Goal: Task Accomplishment & Management: Complete application form

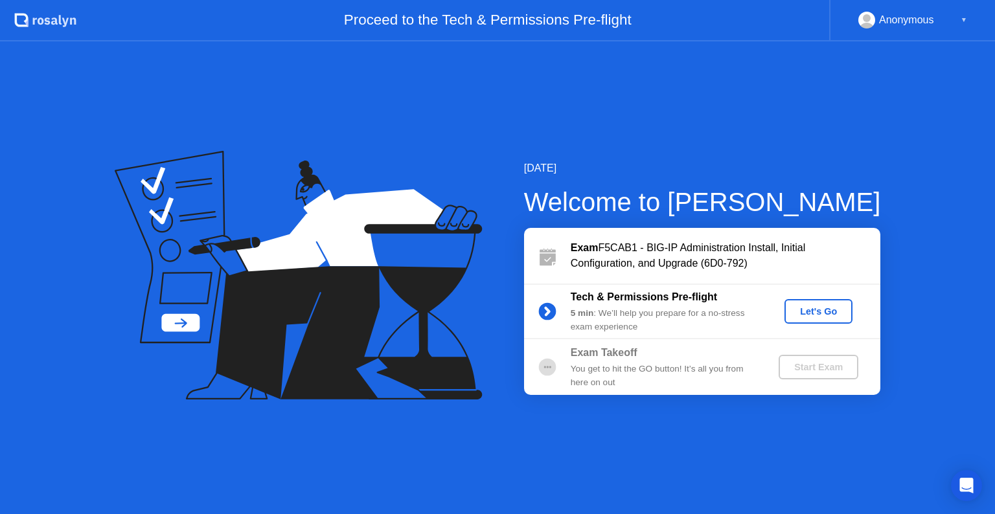
click at [833, 314] on div "Let's Go" at bounding box center [819, 311] width 58 height 10
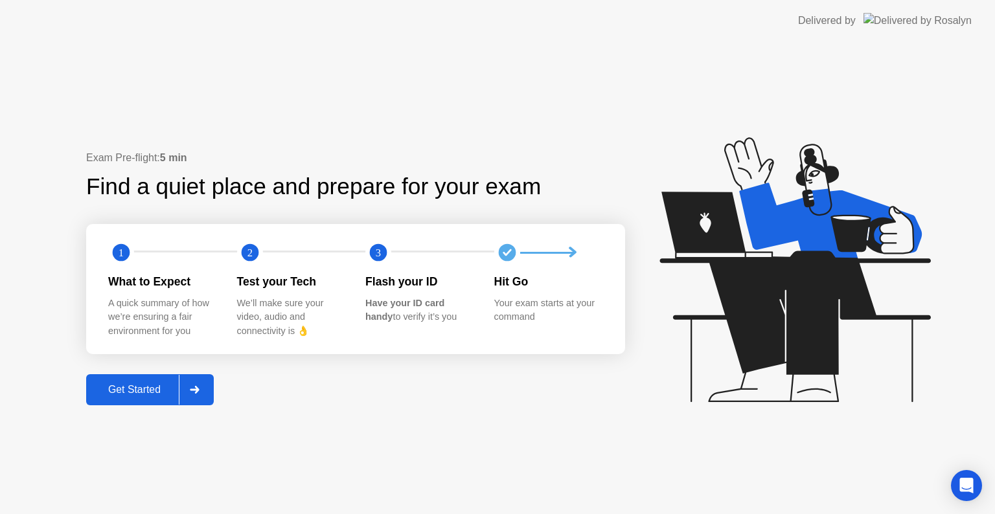
click at [155, 384] on div "Get Started" at bounding box center [134, 390] width 89 height 12
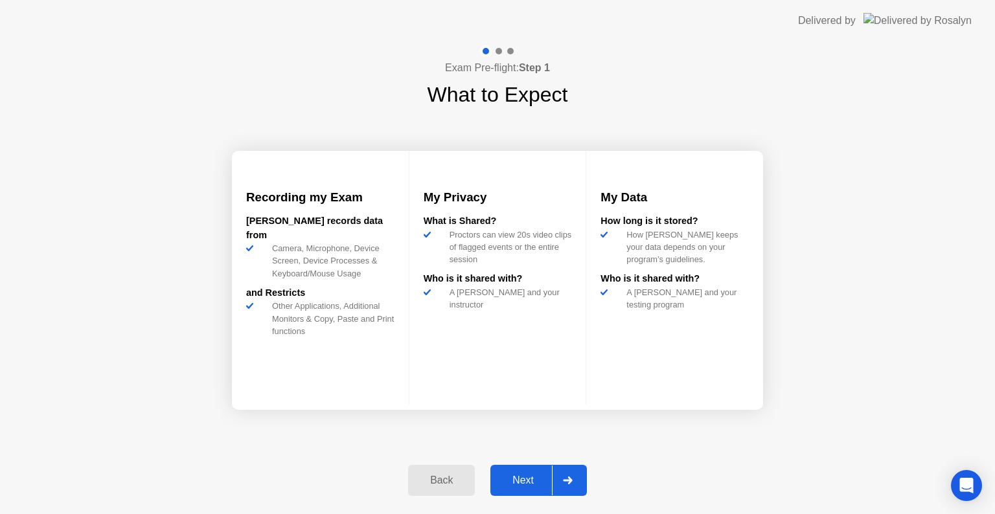
click at [542, 482] on div "Next" at bounding box center [523, 481] width 58 height 12
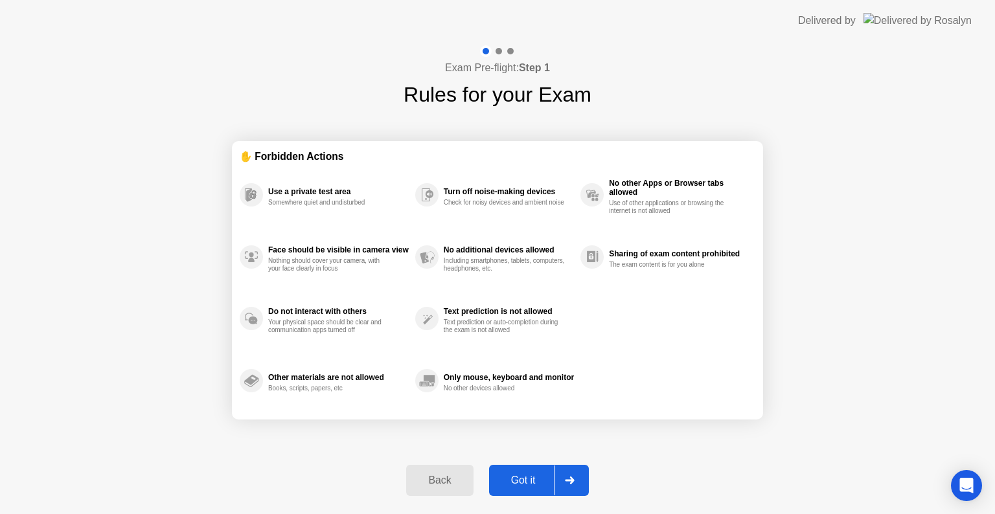
click at [541, 481] on div "Got it" at bounding box center [523, 481] width 61 height 12
select select "**********"
select select "*******"
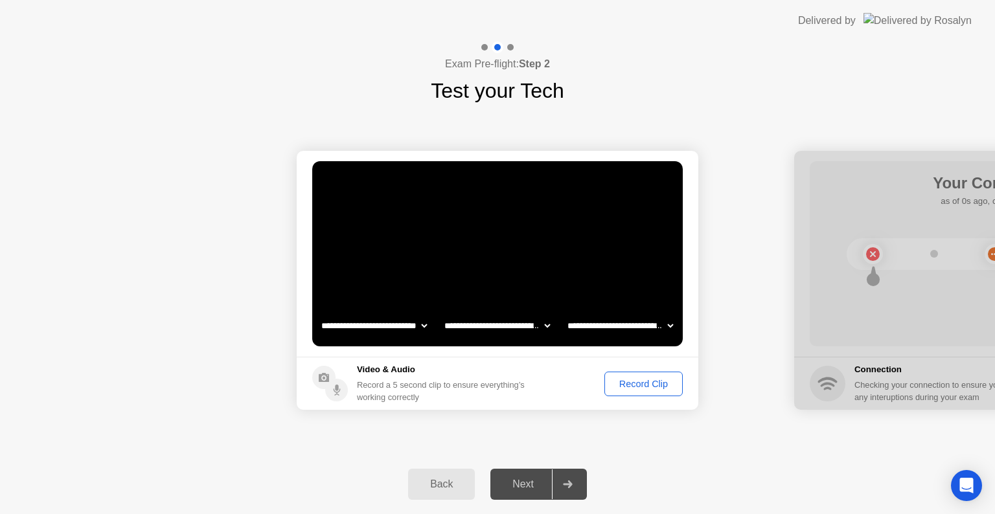
click at [652, 383] on div "Record Clip" at bounding box center [643, 384] width 69 height 10
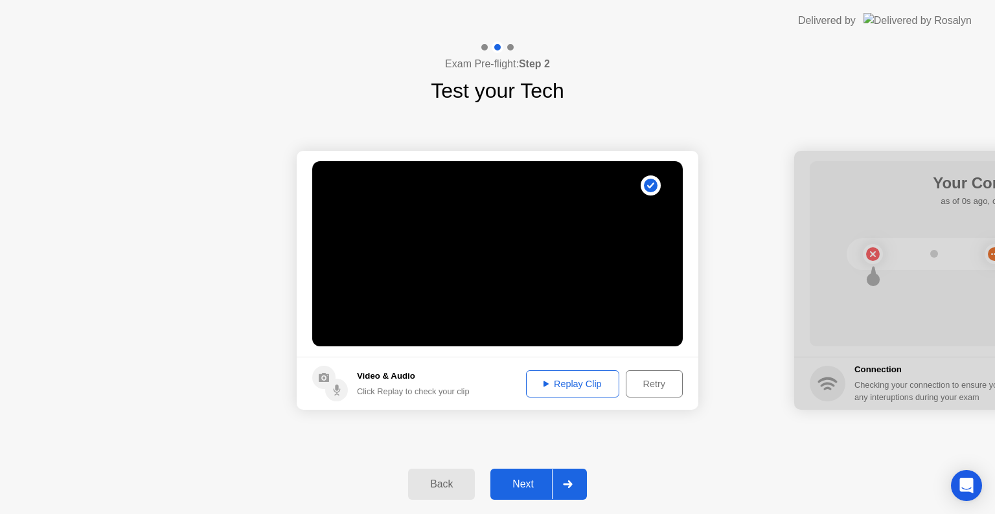
click at [583, 381] on div "Replay Clip" at bounding box center [572, 384] width 84 height 10
click at [650, 389] on div "Retry" at bounding box center [654, 384] width 48 height 10
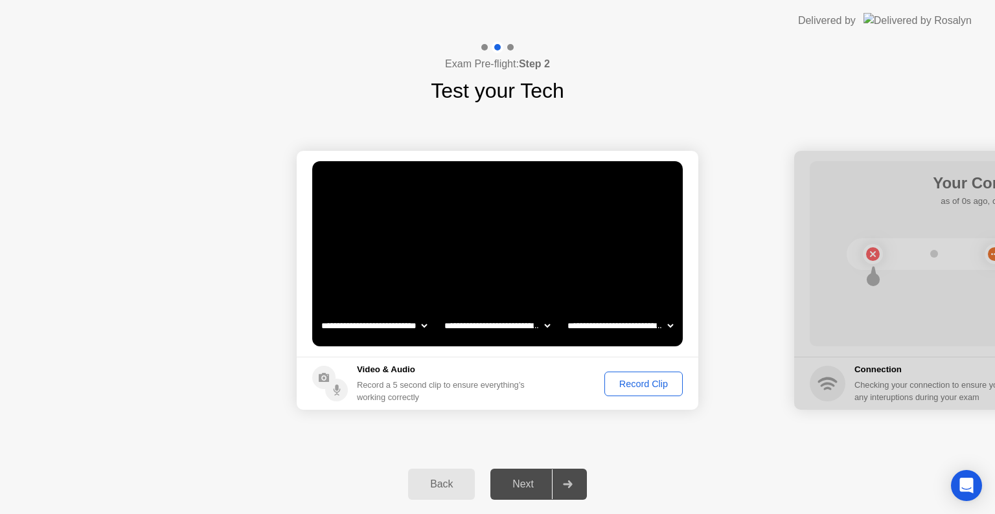
click at [649, 387] on div "Record Clip" at bounding box center [643, 384] width 69 height 10
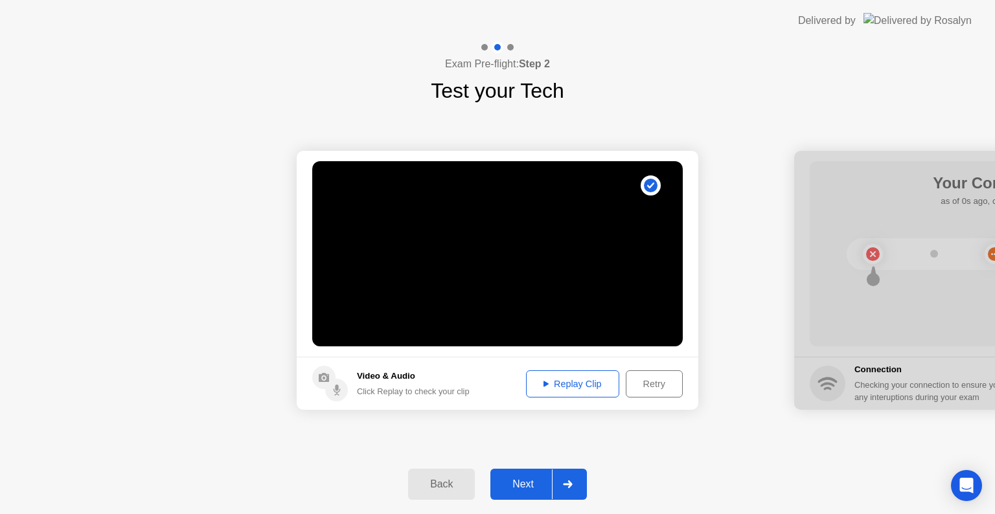
click at [567, 384] on div "Replay Clip" at bounding box center [572, 384] width 84 height 10
click at [663, 385] on div "Retry" at bounding box center [654, 384] width 48 height 10
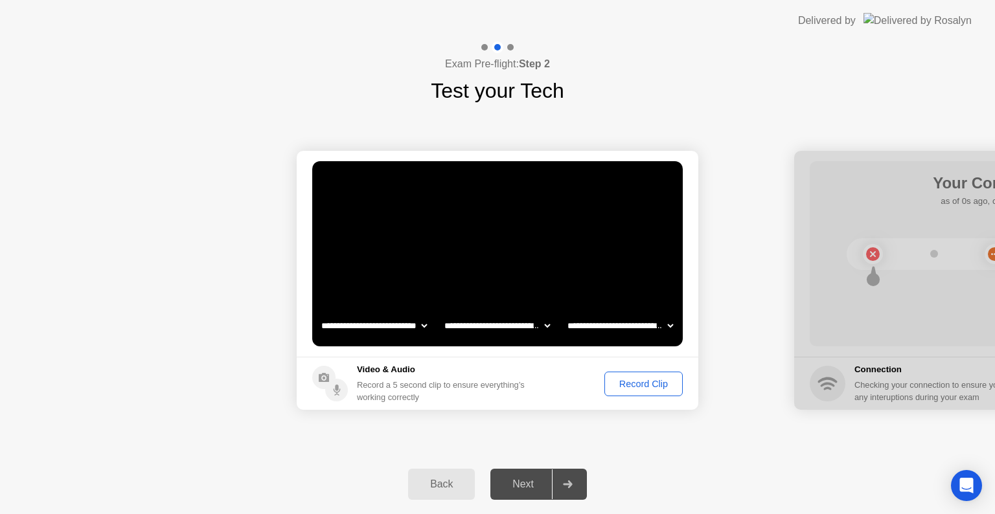
click at [655, 385] on div "Record Clip" at bounding box center [643, 384] width 69 height 10
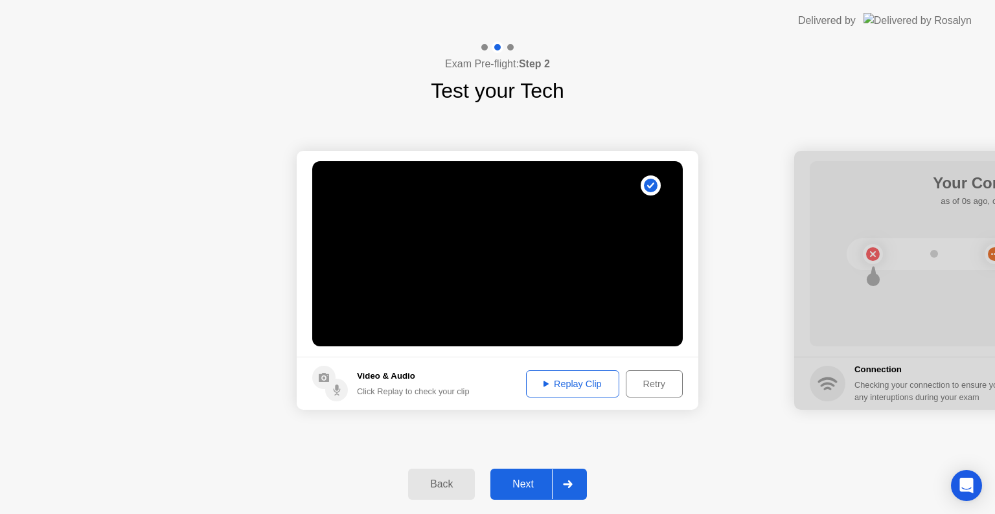
click at [575, 389] on div "Replay Clip" at bounding box center [572, 384] width 84 height 10
click at [540, 497] on button "Next" at bounding box center [538, 484] width 97 height 31
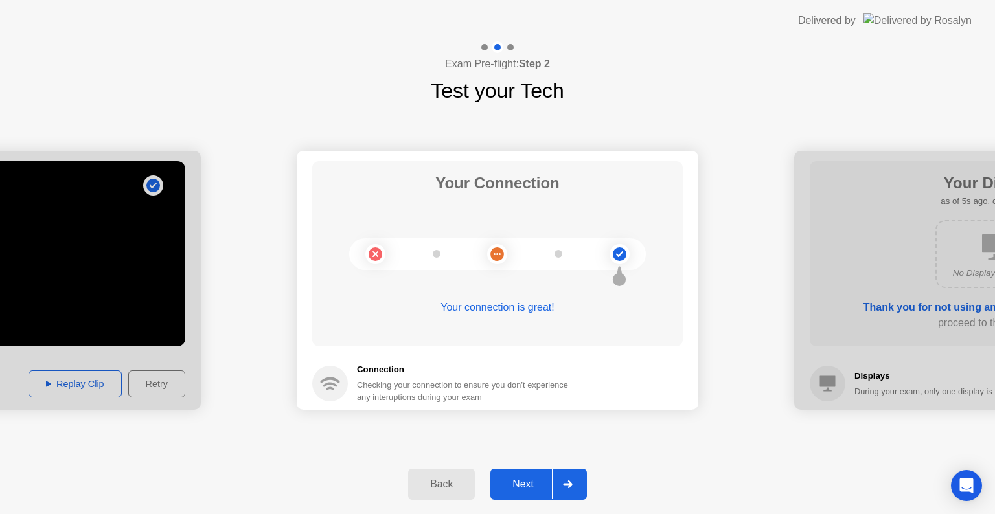
click at [540, 497] on button "Next" at bounding box center [538, 484] width 97 height 31
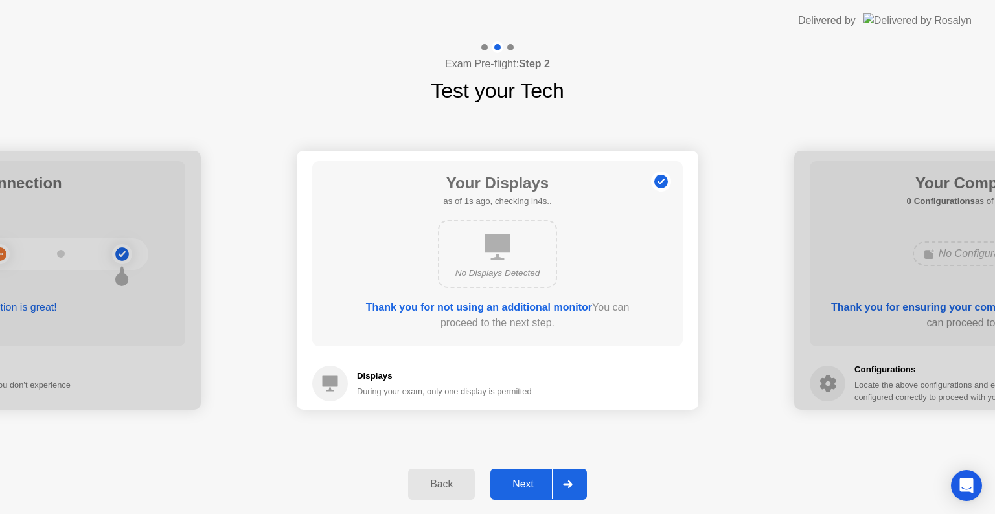
click at [540, 497] on button "Next" at bounding box center [538, 484] width 97 height 31
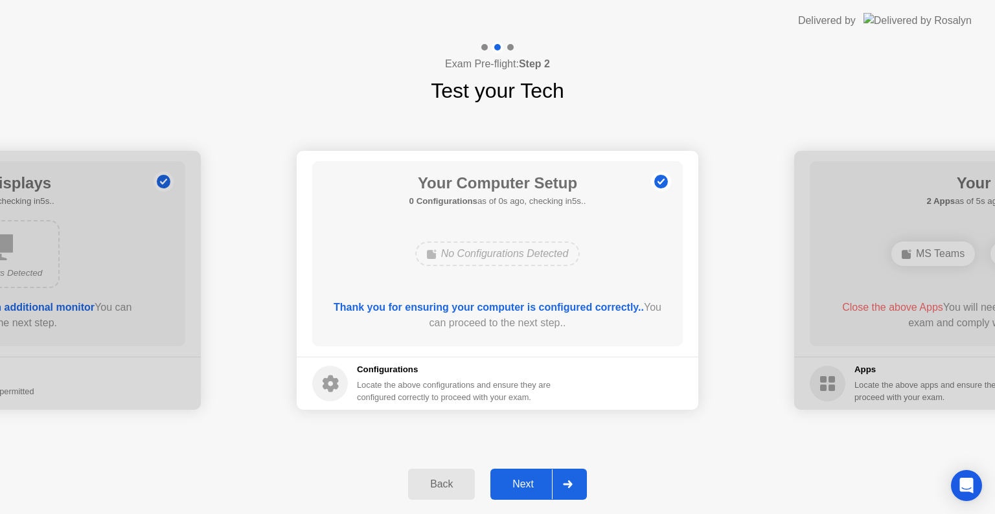
click at [540, 497] on button "Next" at bounding box center [538, 484] width 97 height 31
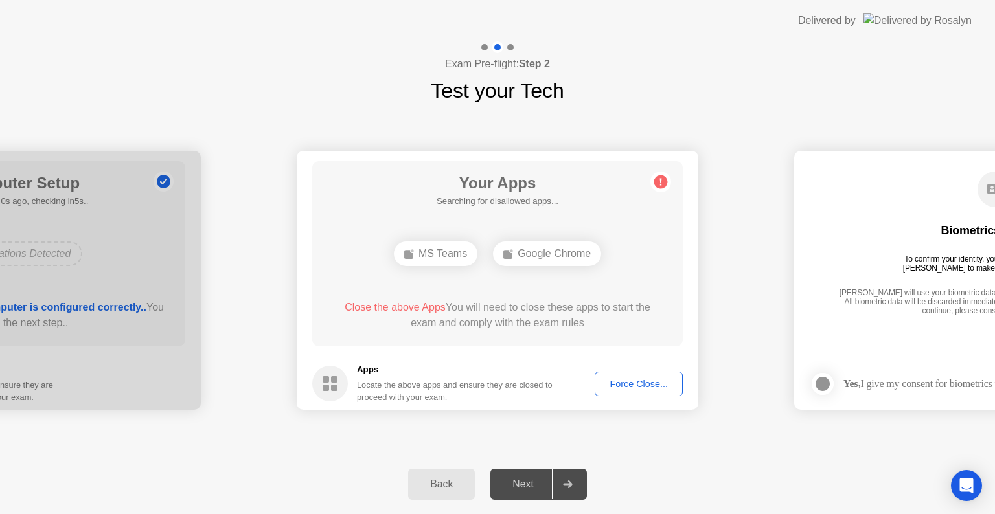
click at [638, 391] on button "Force Close..." at bounding box center [639, 384] width 88 height 25
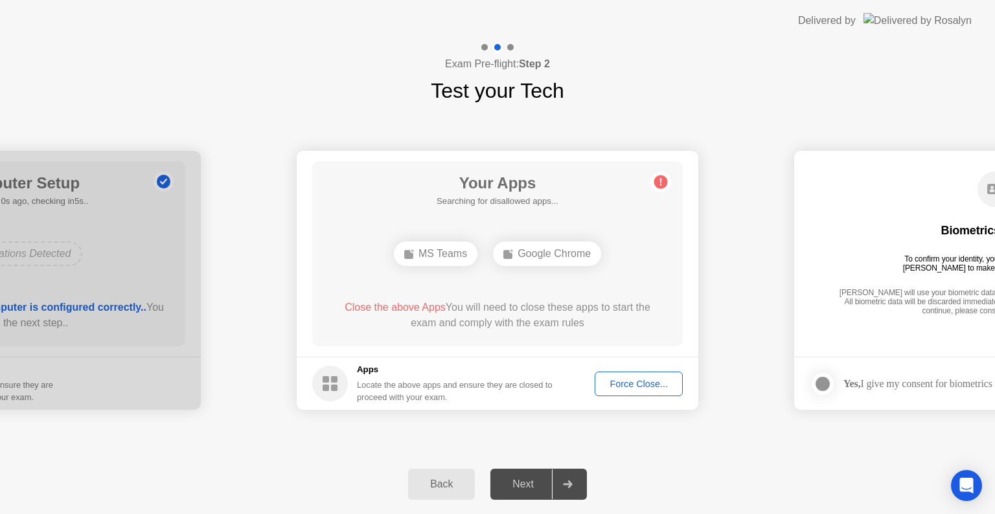
click at [626, 386] on div "Force Close..." at bounding box center [638, 384] width 79 height 10
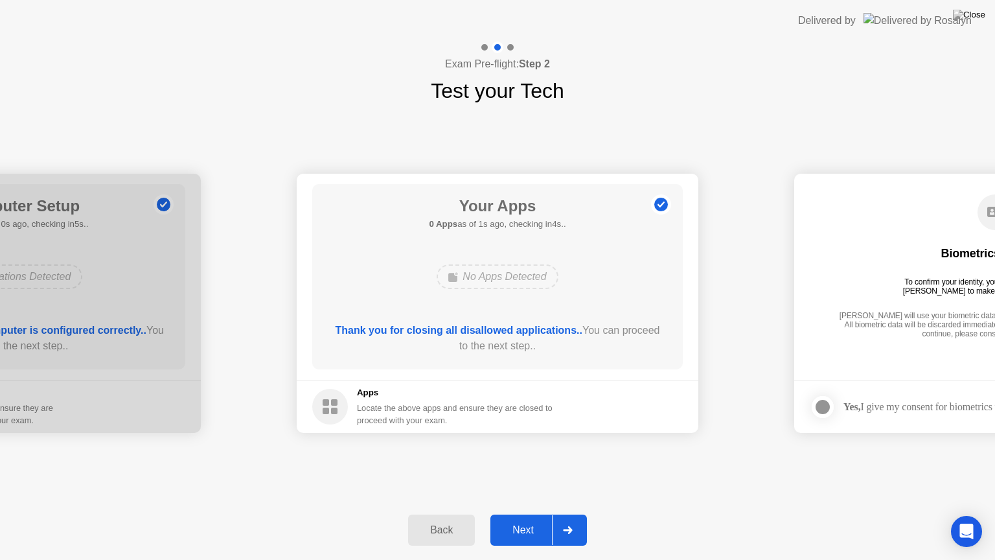
click at [530, 514] on div "Next" at bounding box center [523, 530] width 58 height 12
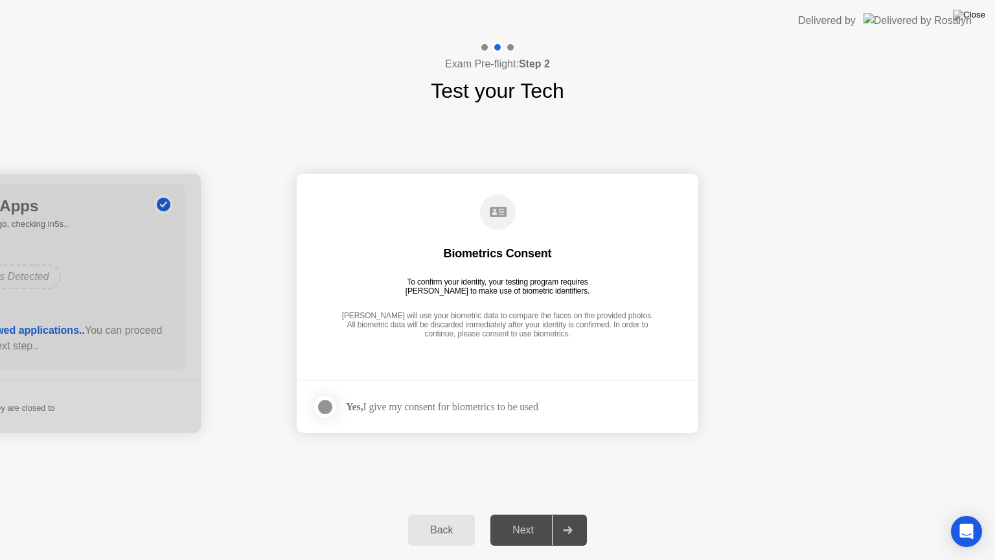
click at [330, 407] on div at bounding box center [325, 407] width 16 height 16
click at [538, 514] on button "Next" at bounding box center [538, 529] width 97 height 31
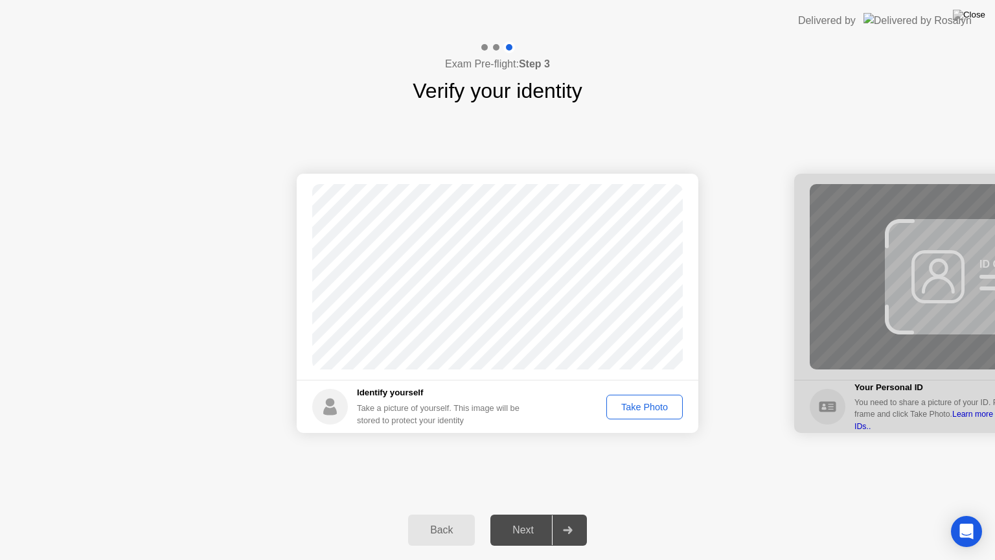
click at [637, 409] on div "Take Photo" at bounding box center [644, 407] width 67 height 10
click at [535, 514] on div "Next" at bounding box center [523, 530] width 58 height 12
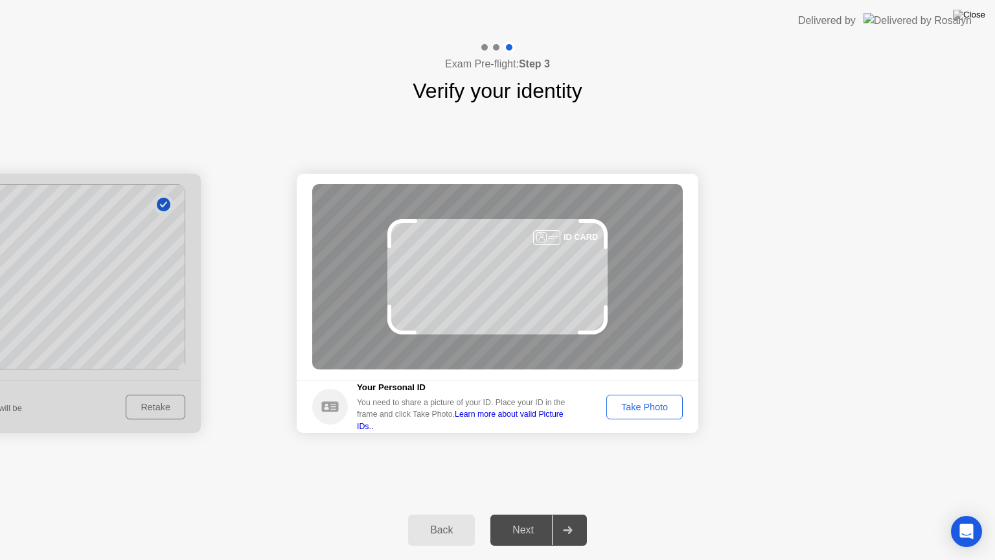
click at [654, 406] on div "Take Photo" at bounding box center [644, 407] width 67 height 10
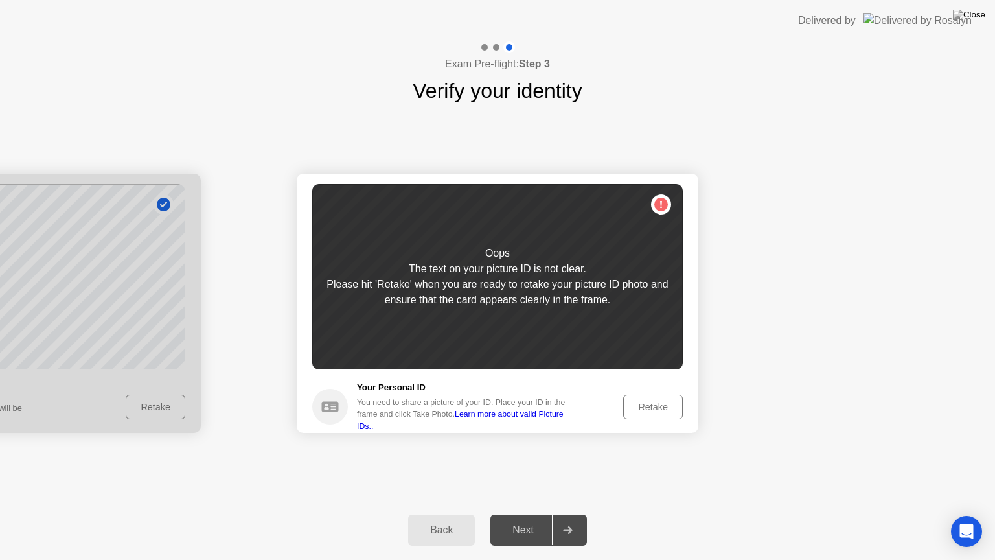
click at [654, 406] on div "Retake" at bounding box center [653, 407] width 51 height 10
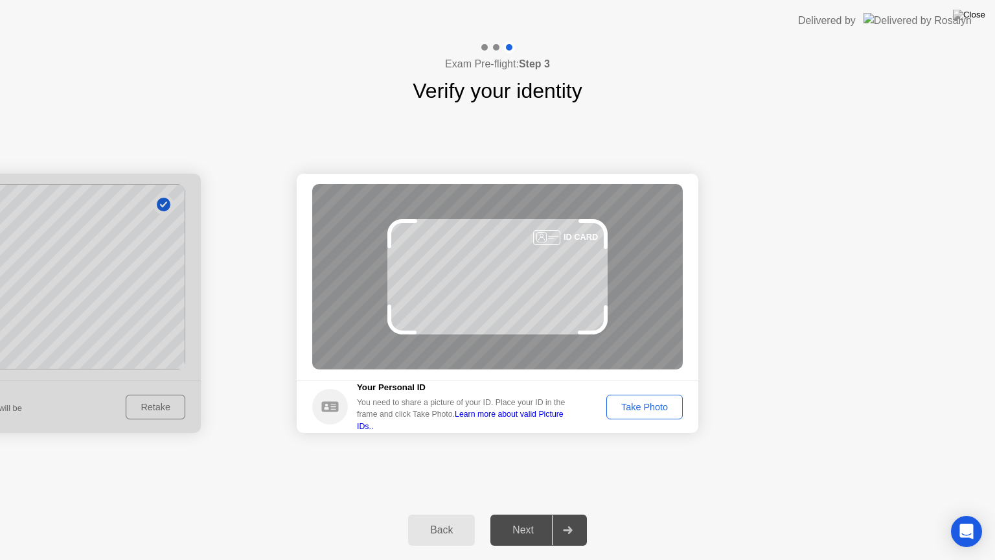
click at [654, 406] on div "Take Photo" at bounding box center [644, 407] width 67 height 10
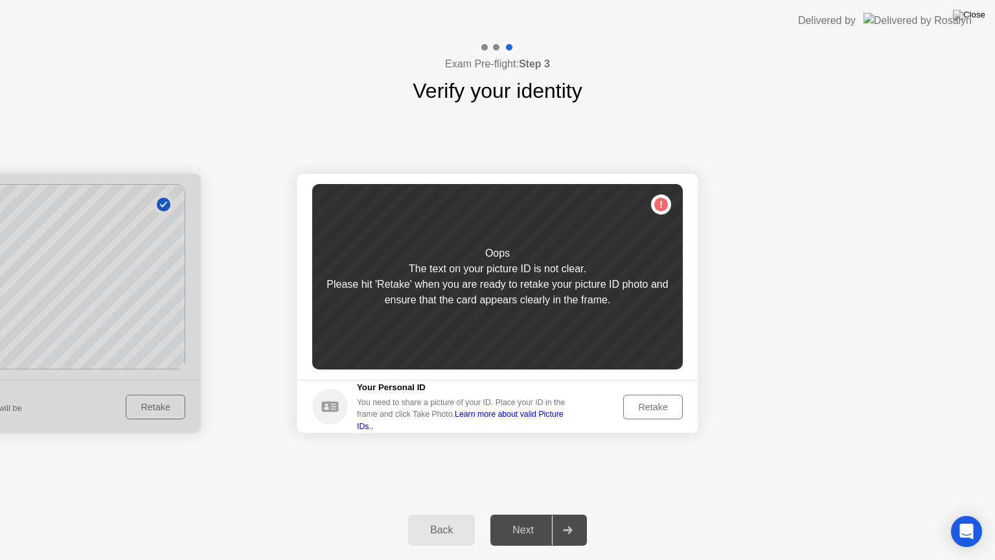
click at [654, 406] on div "Retake" at bounding box center [653, 407] width 51 height 10
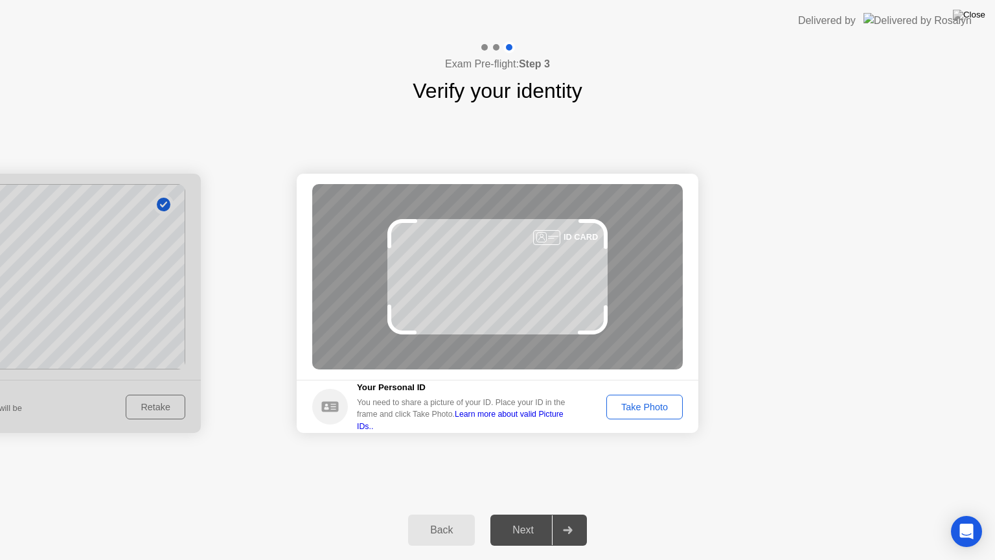
click at [654, 406] on div "Take Photo" at bounding box center [644, 407] width 67 height 10
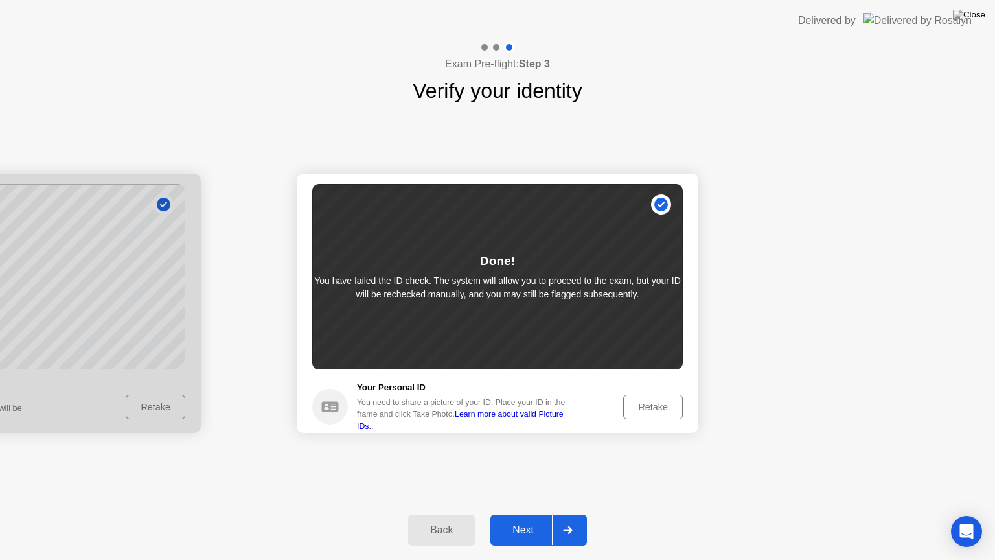
click at [532, 514] on div "Next" at bounding box center [523, 530] width 58 height 12
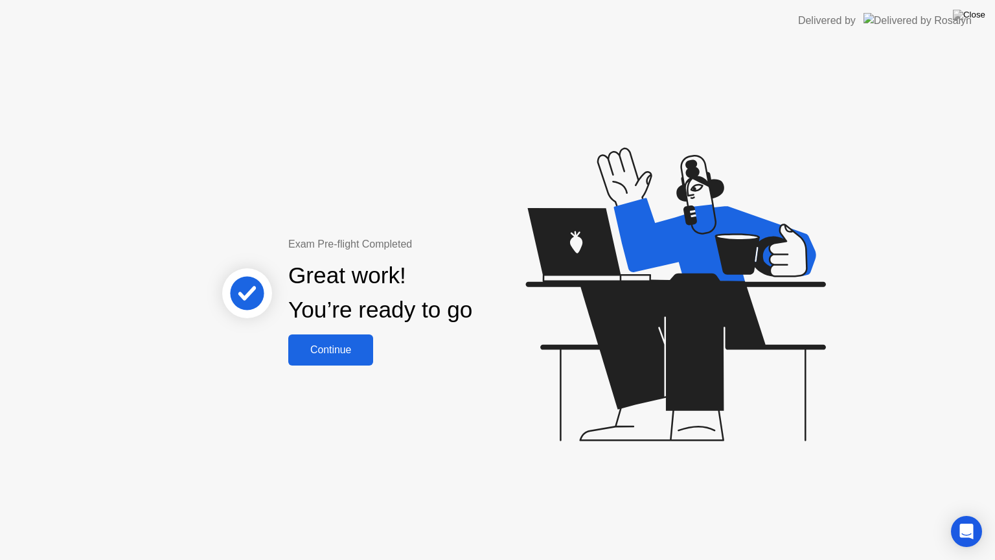
click at [315, 349] on div "Continue" at bounding box center [330, 350] width 77 height 12
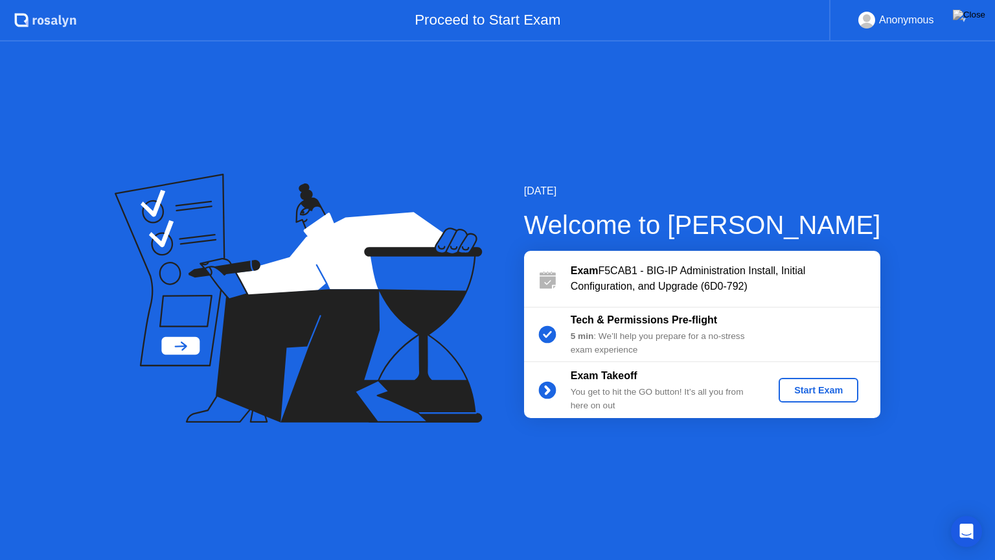
click at [807, 389] on div "Start Exam" at bounding box center [818, 390] width 69 height 10
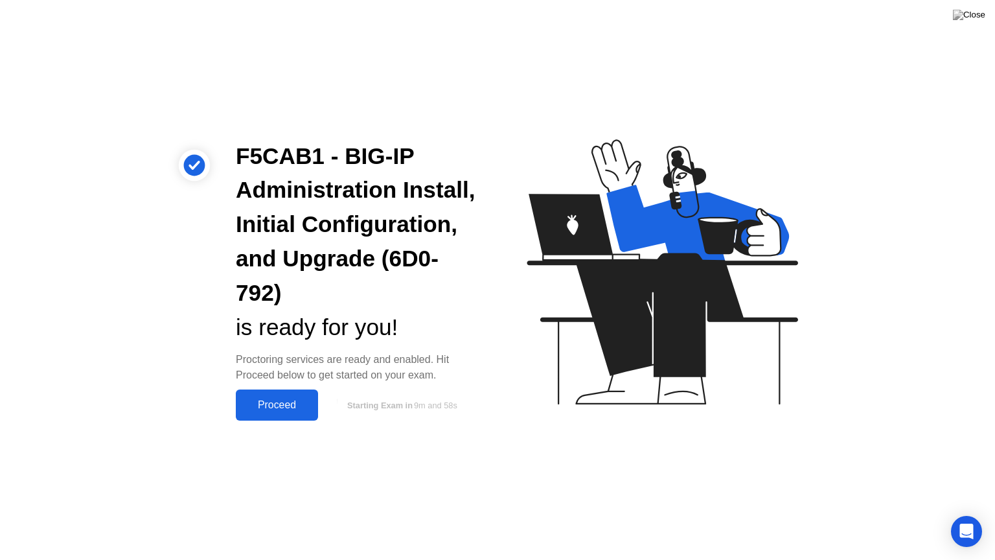
click at [277, 402] on div "Proceed" at bounding box center [277, 405] width 74 height 12
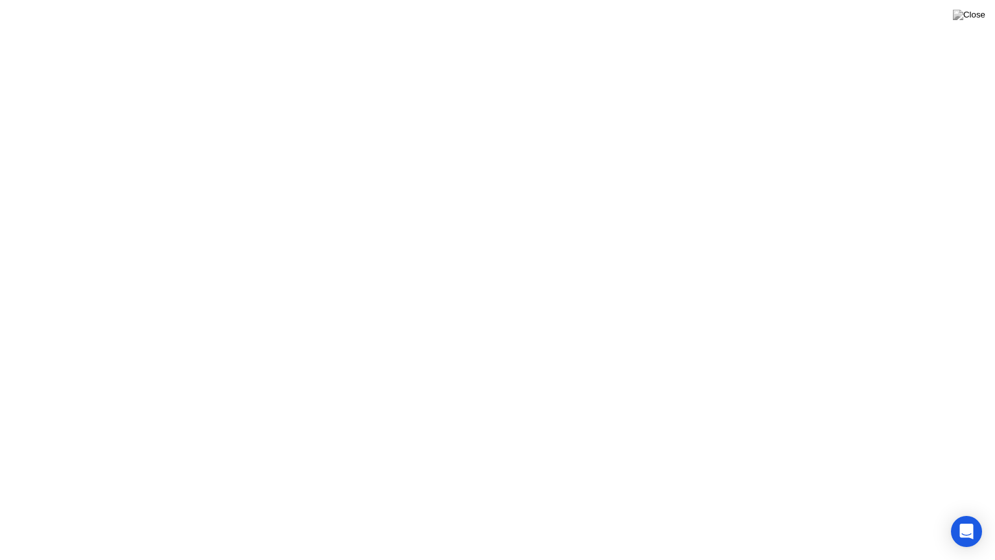
click div "Oops, we lost contact It seems you lost your internet connection. You have 30 s…"
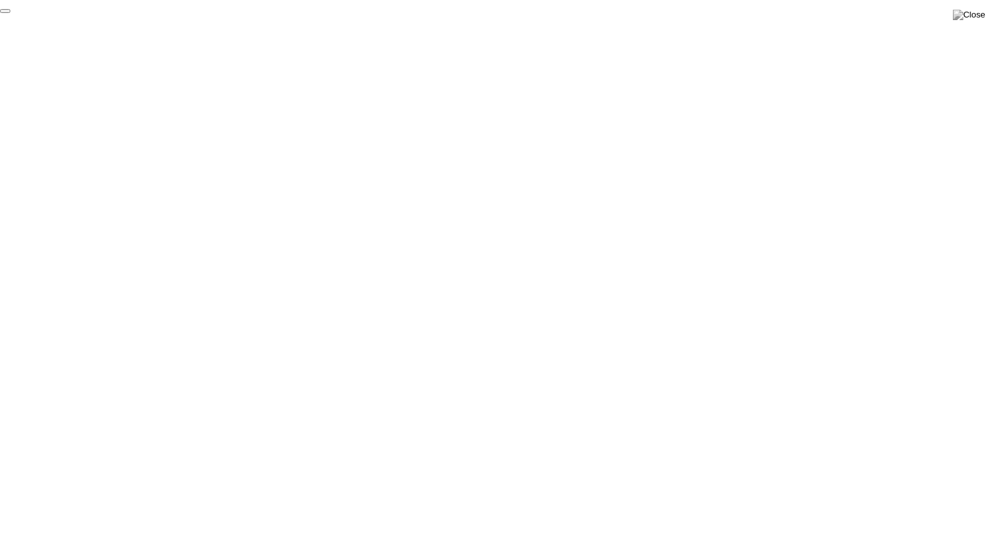
click div "End Proctoring Session"
